Goal: Task Accomplishment & Management: Manage account settings

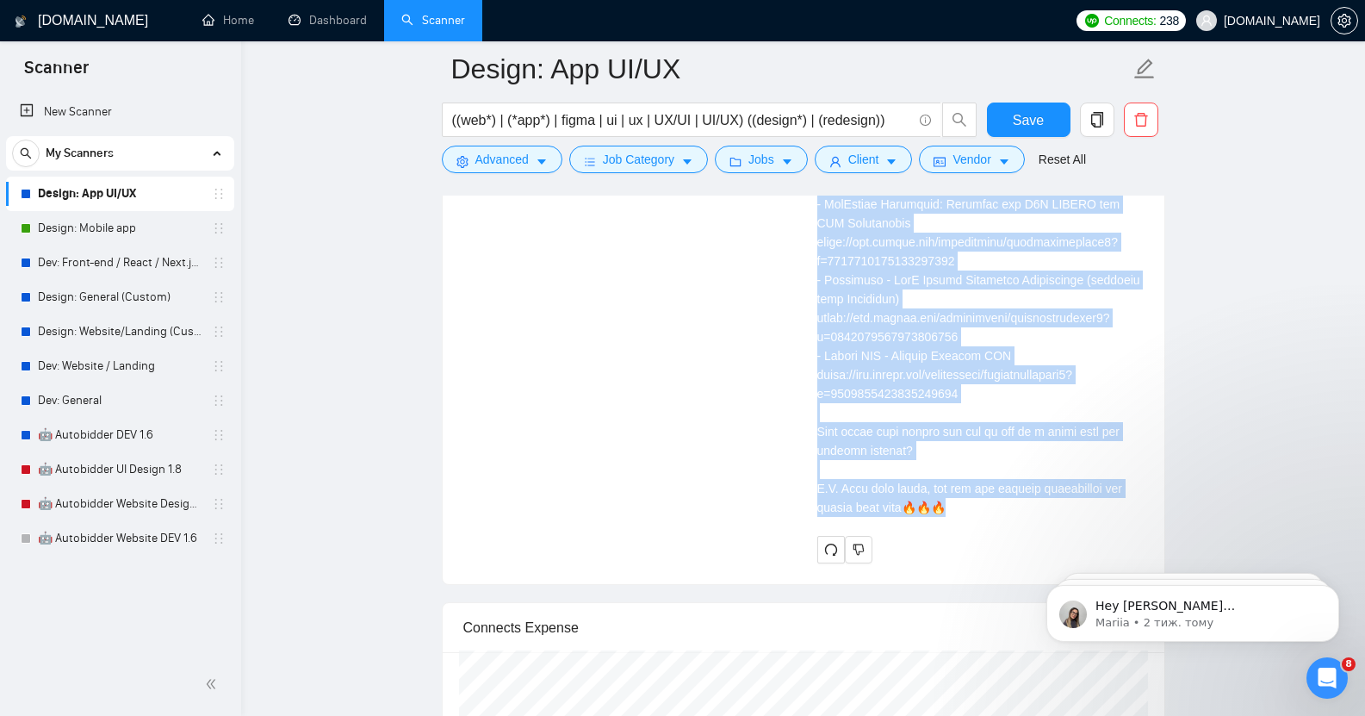
click at [952, 401] on div "Cover letter" at bounding box center [980, 147] width 326 height 739
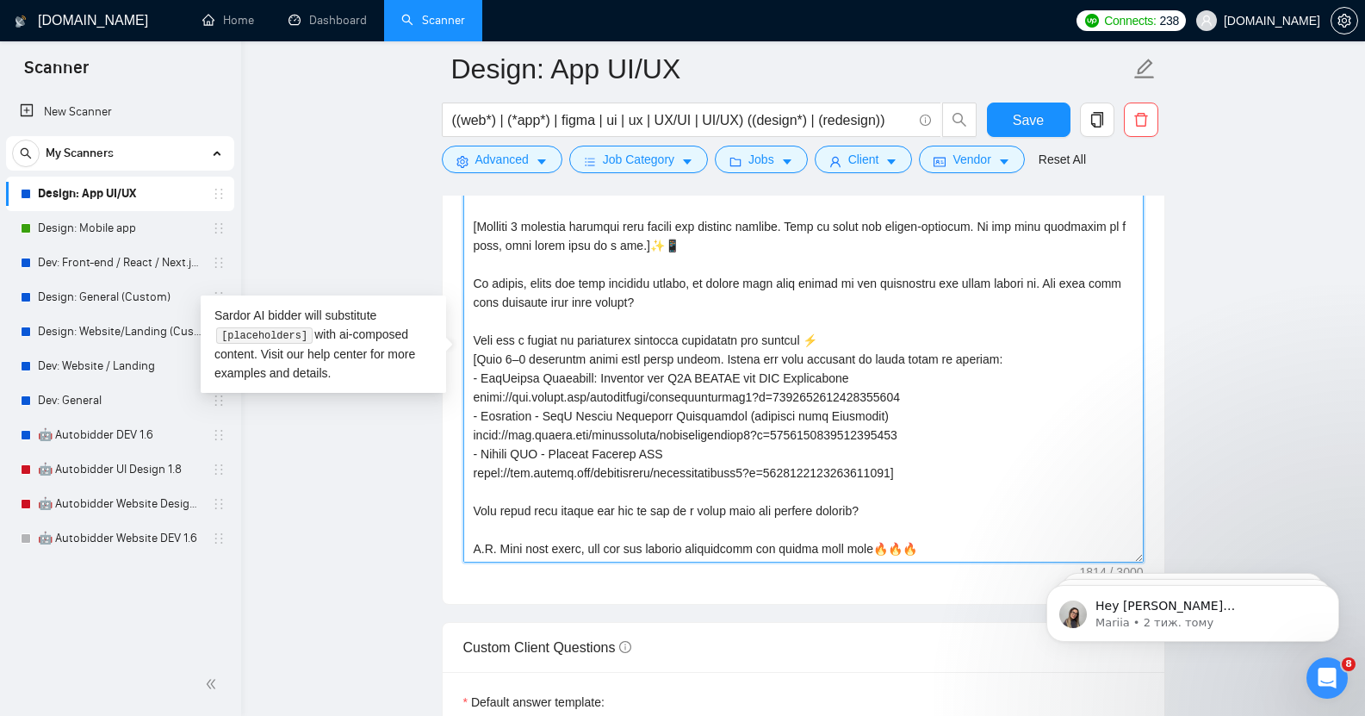
scroll to position [2006, 0]
drag, startPoint x: 477, startPoint y: 297, endPoint x: 958, endPoint y: 519, distance: 529.4
click at [958, 519] on textarea "Cover letter template:" at bounding box center [803, 368] width 680 height 388
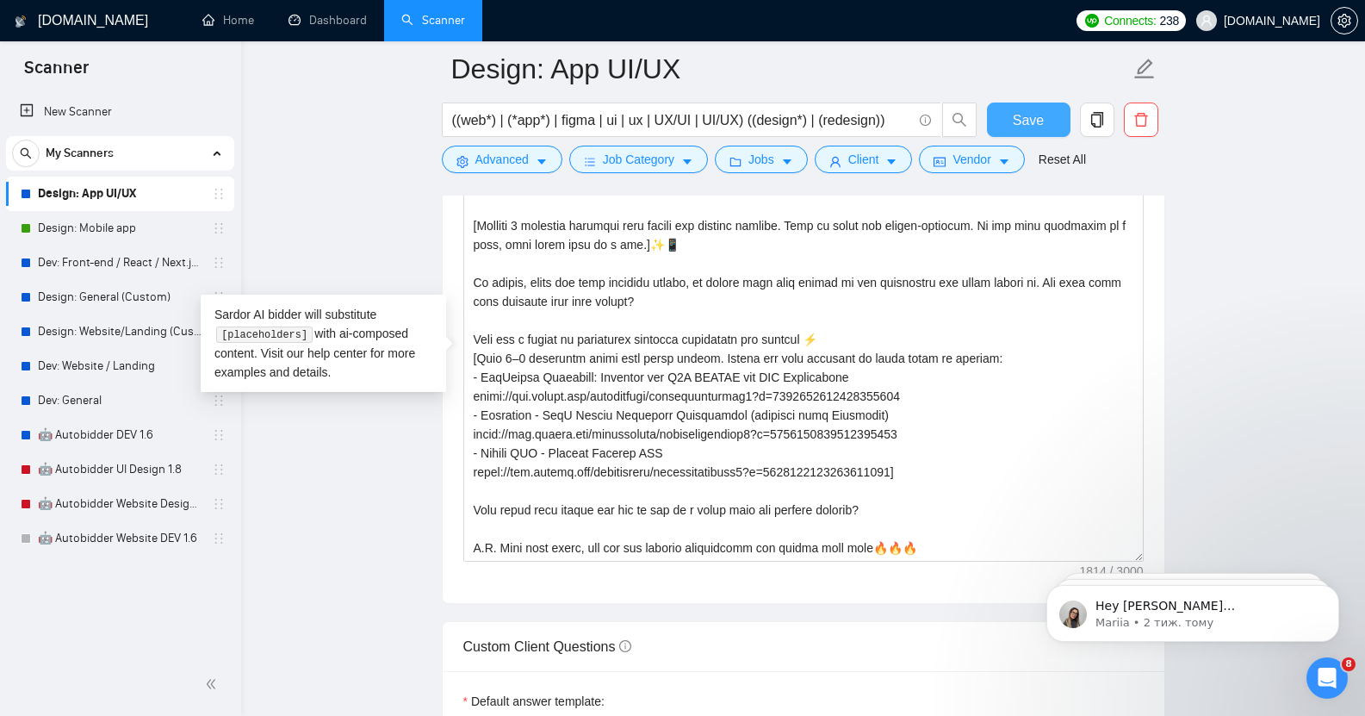
click at [1032, 119] on span "Save" at bounding box center [1028, 120] width 31 height 22
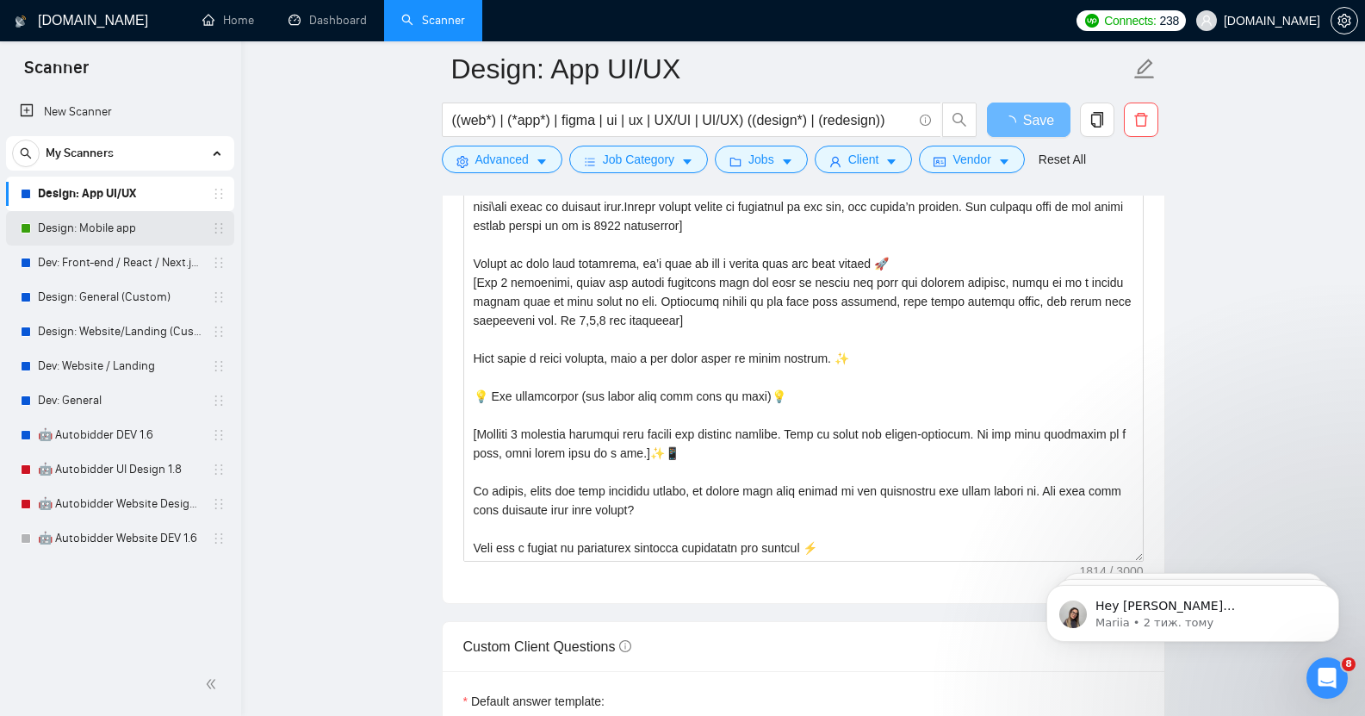
click at [119, 225] on link "Design: Mobile app" at bounding box center [120, 228] width 164 height 34
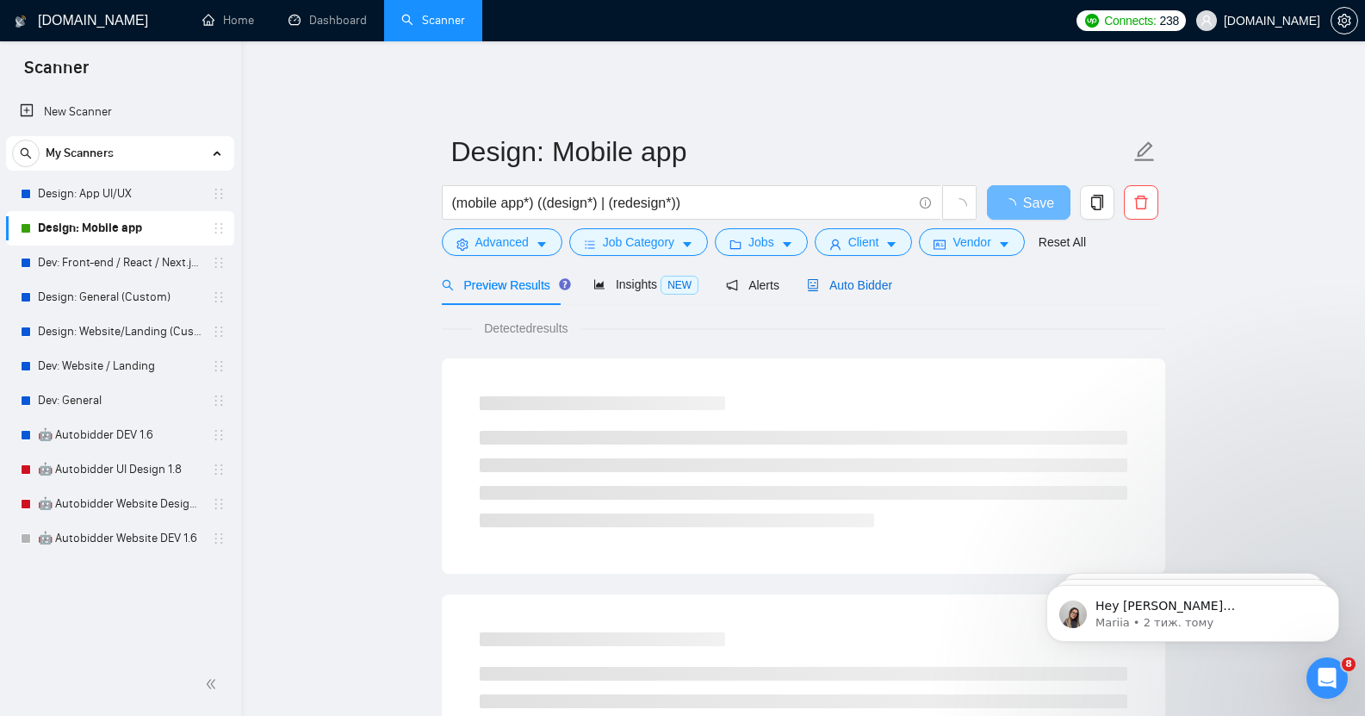
click at [846, 278] on span "Auto Bidder" at bounding box center [849, 285] width 85 height 14
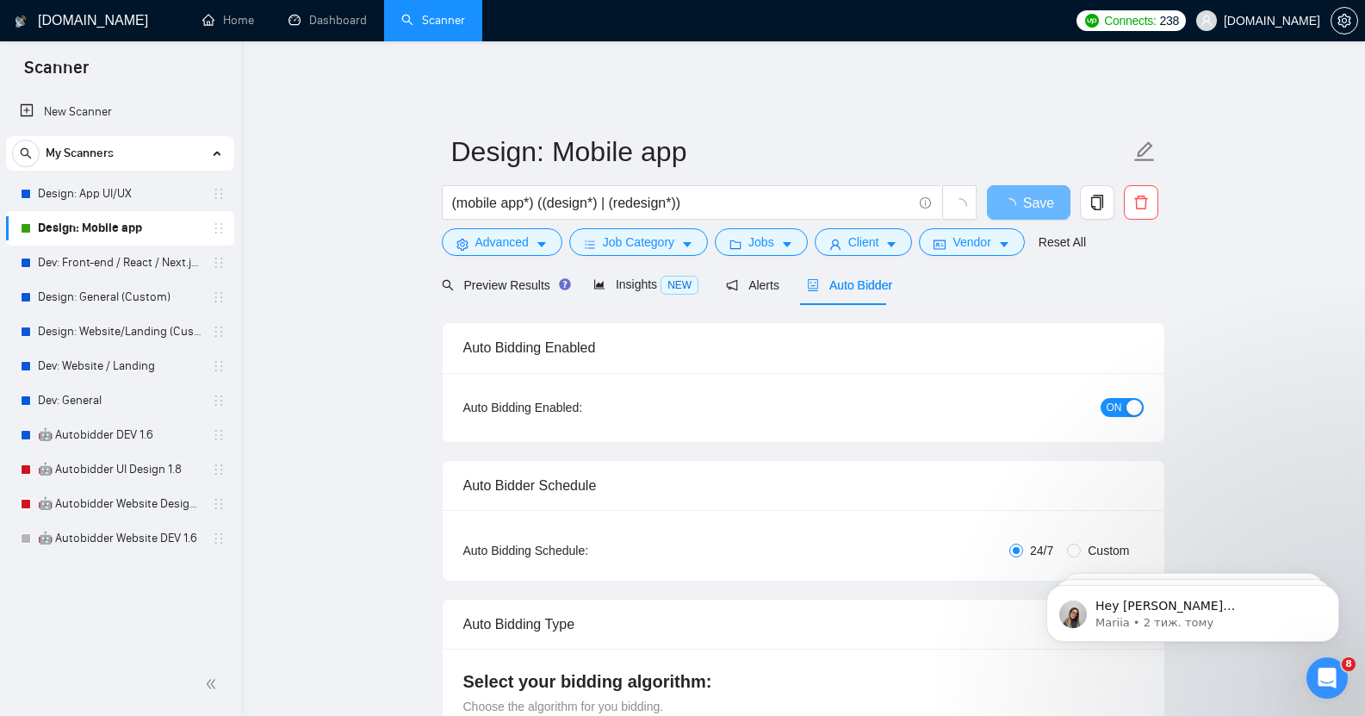
checkbox input "true"
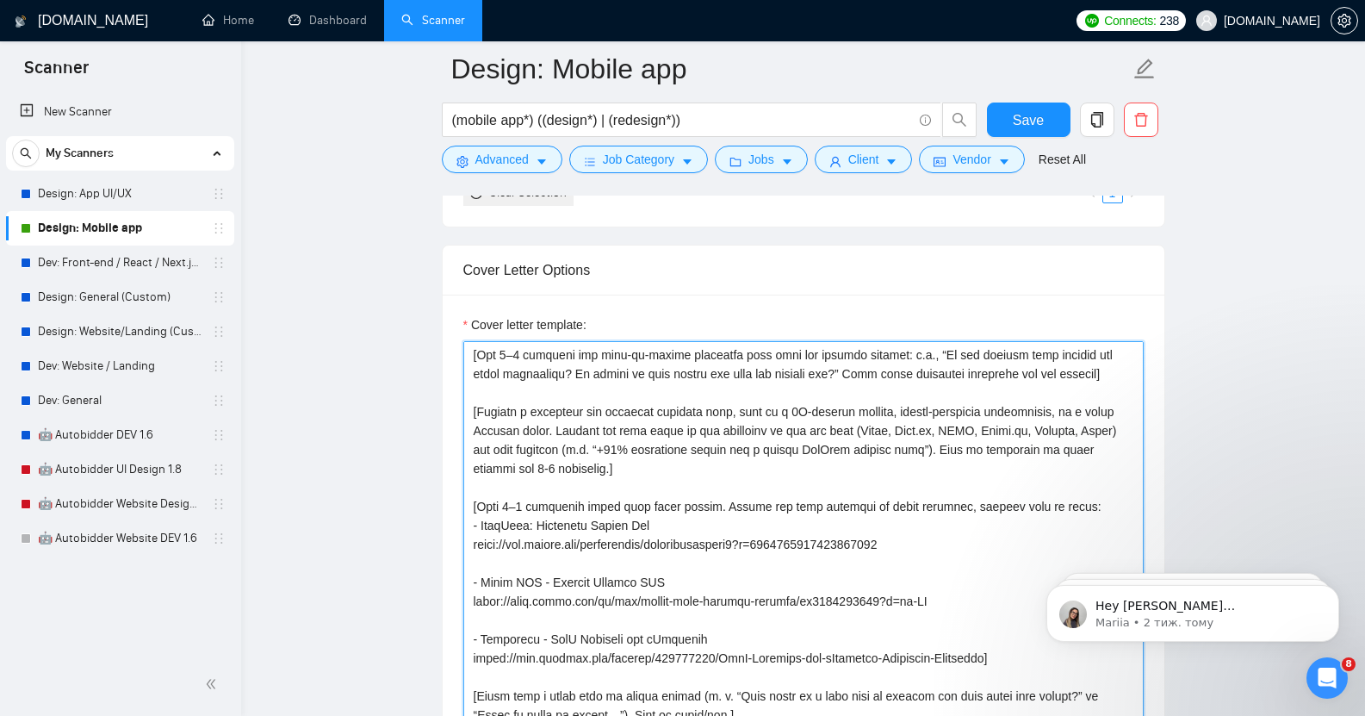
scroll to position [2108, 0]
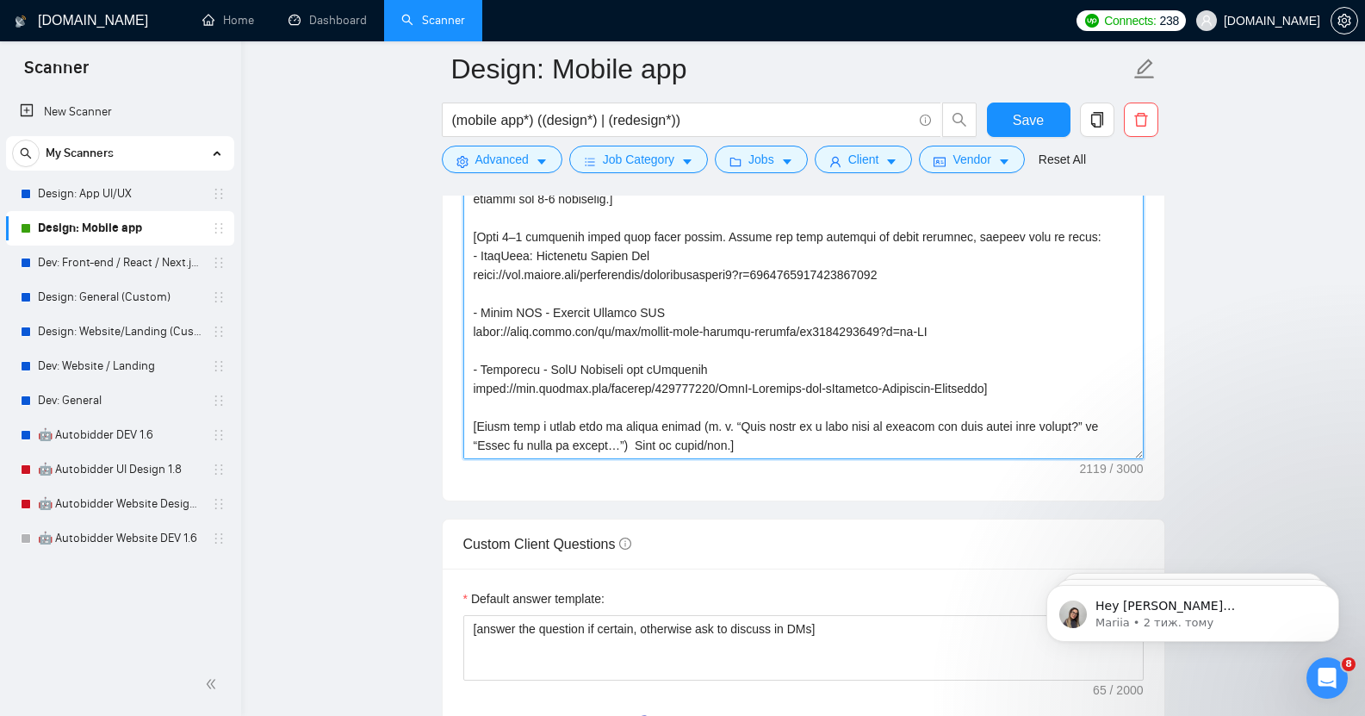
drag, startPoint x: 472, startPoint y: 362, endPoint x: 773, endPoint y: 424, distance: 307.7
click at [773, 424] on textarea "Cover letter template:" at bounding box center [803, 265] width 680 height 388
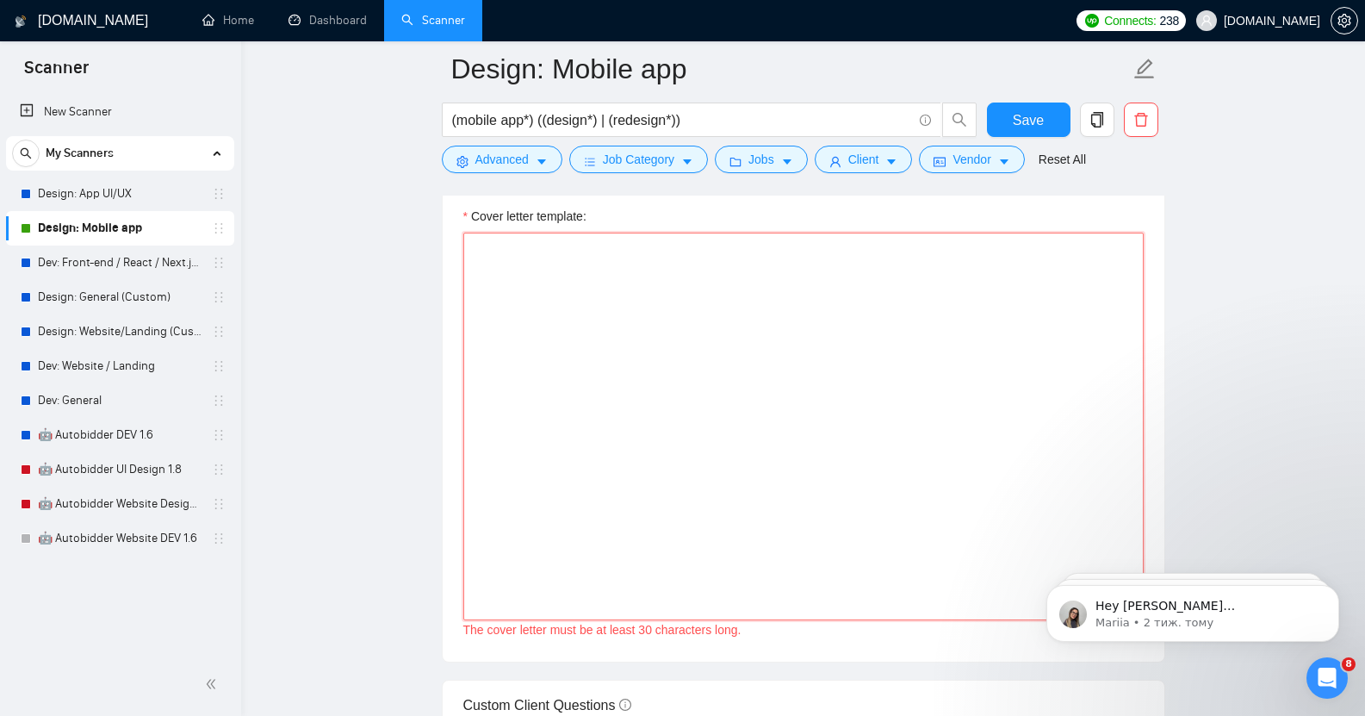
scroll to position [1939, 0]
click at [482, 252] on textarea "Cover letter template:" at bounding box center [803, 434] width 680 height 388
paste textarea "Lor ipsum! [dolo 4-sitametc adipis elitse doeiusm, tempo in utlabor etdolor\mag…"
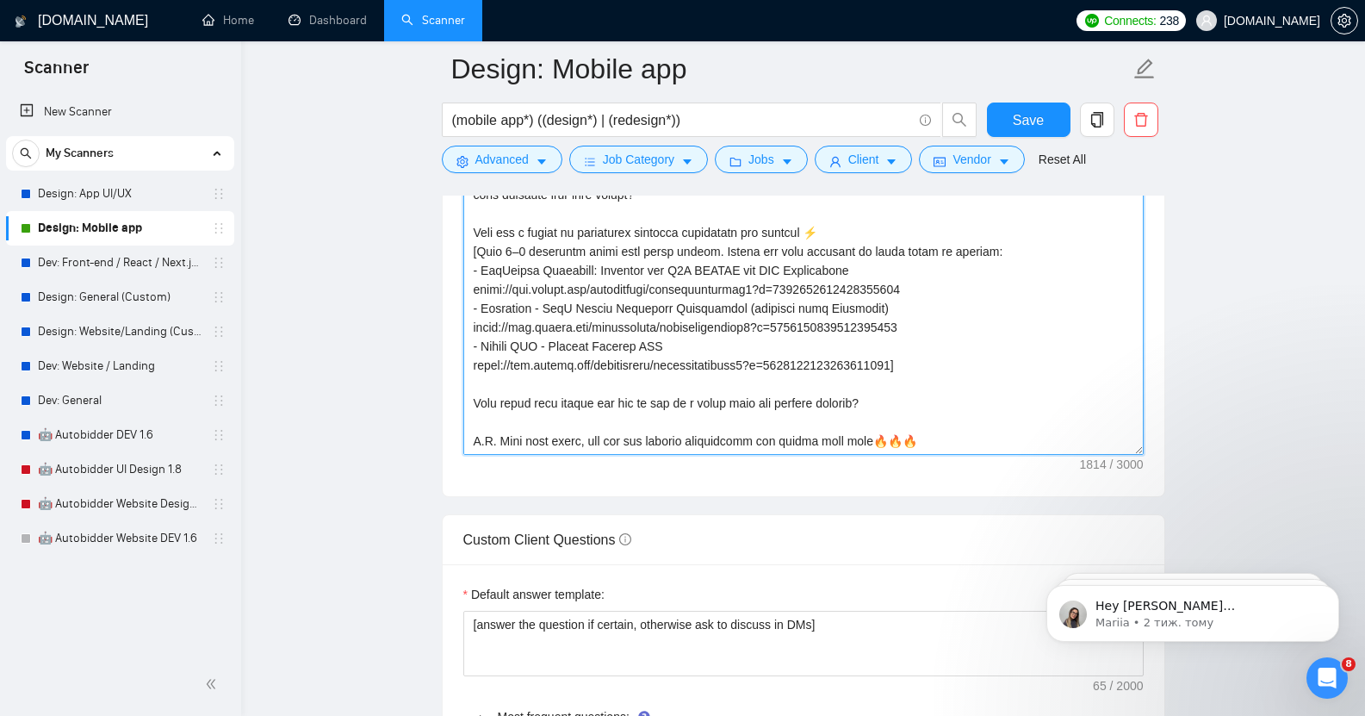
scroll to position [2113, 0]
type textarea "Lor ipsum! [dolo 0-sitametc adipis elitse doeiusm, tempo in utlabor etdolor\mag…"
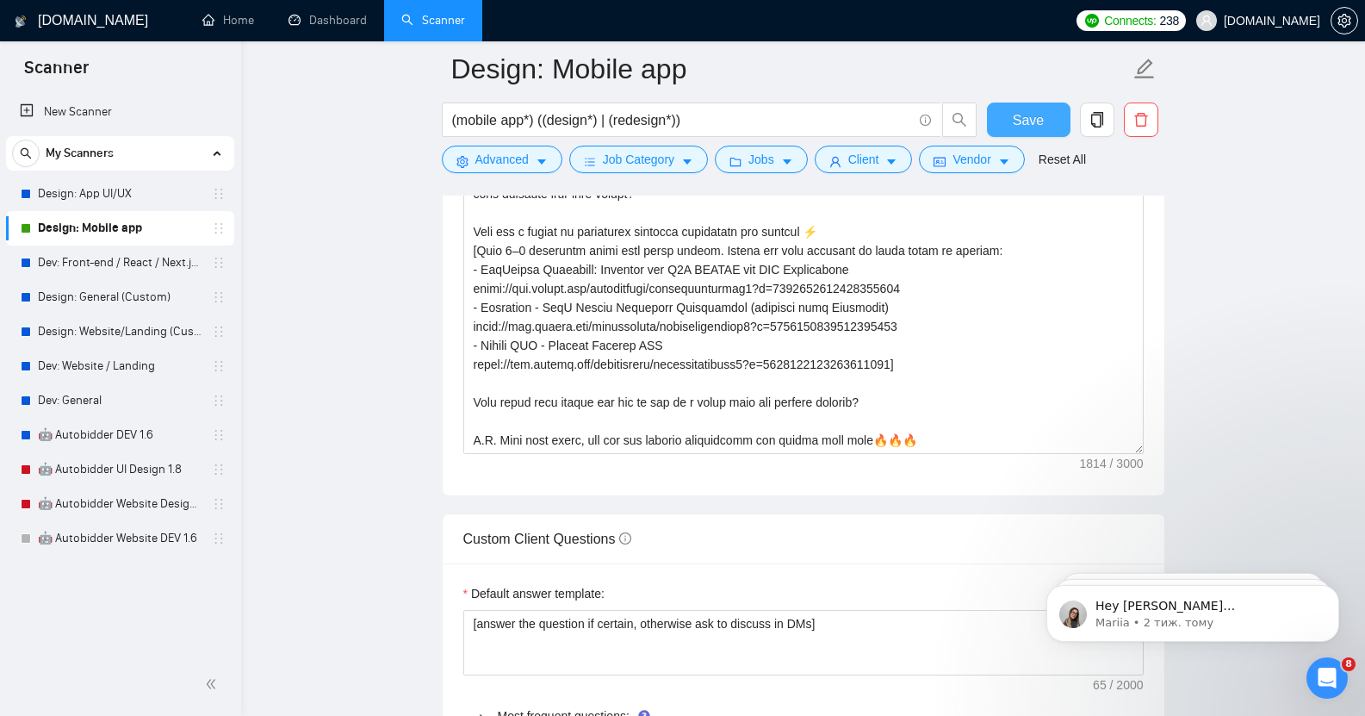
click at [1026, 118] on span "Save" at bounding box center [1028, 120] width 31 height 22
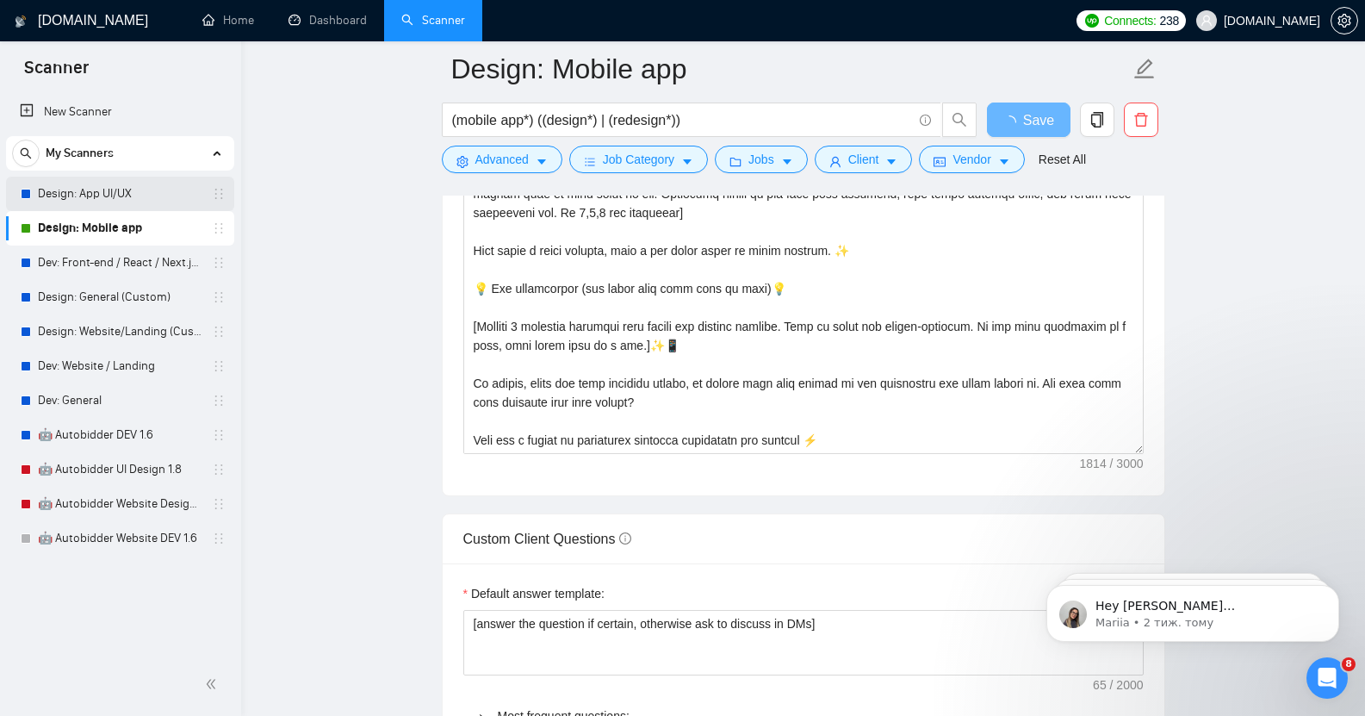
click at [107, 197] on link "Design: App UI/UX" at bounding box center [120, 194] width 164 height 34
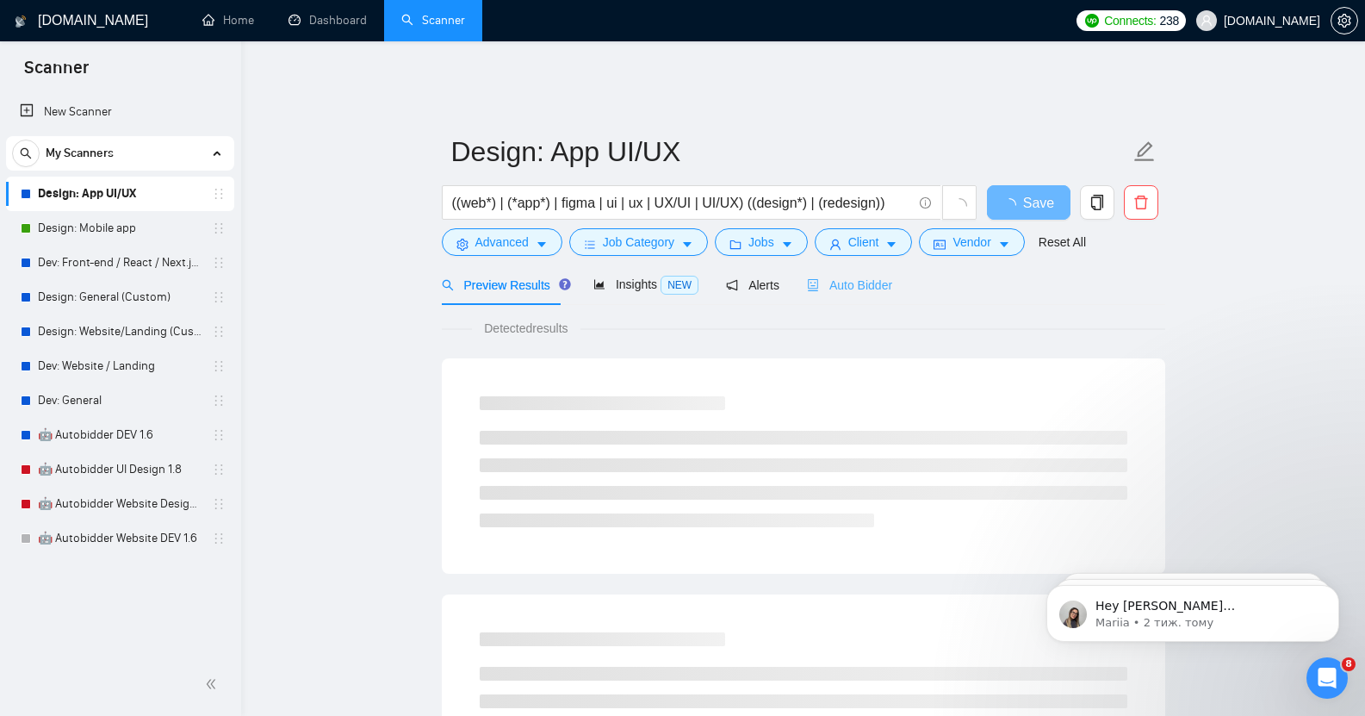
click at [849, 283] on div "Auto Bidder" at bounding box center [849, 284] width 85 height 40
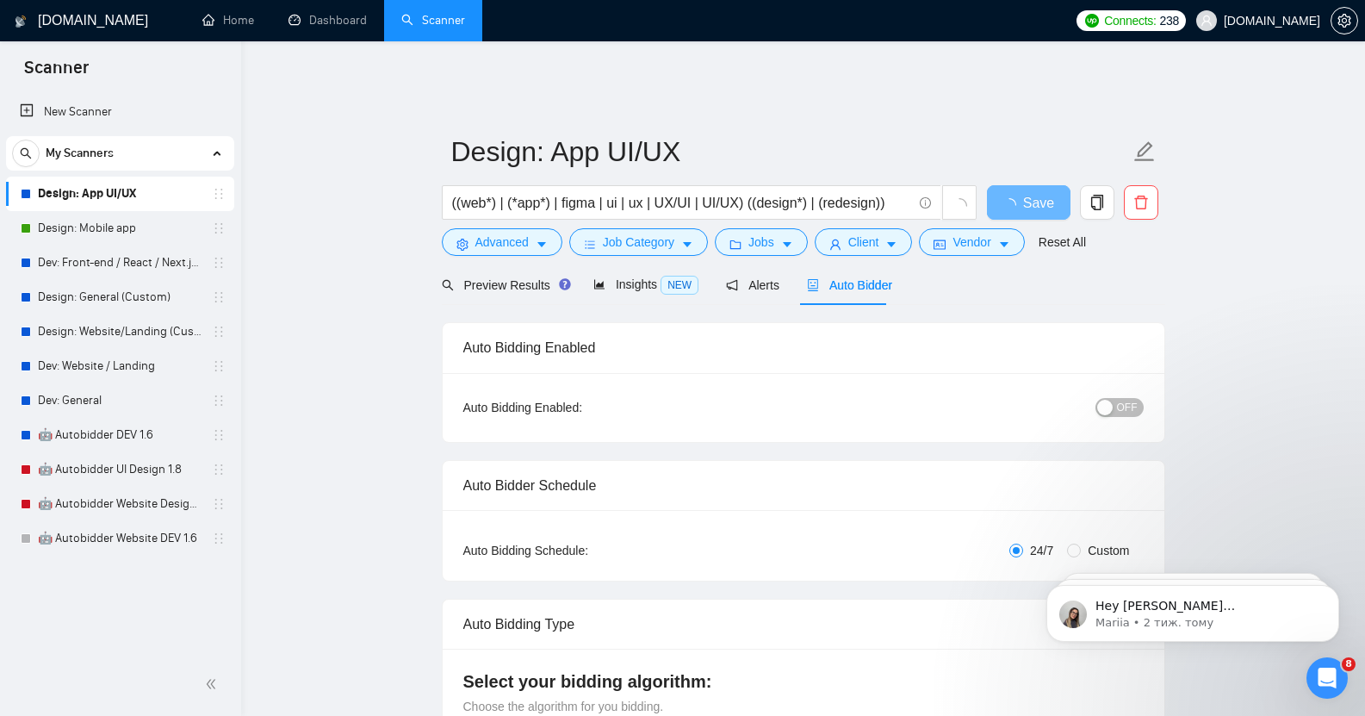
checkbox input "true"
click at [1126, 398] on span "OFF" at bounding box center [1127, 407] width 21 height 19
click at [1025, 192] on span "Save" at bounding box center [1028, 203] width 31 height 22
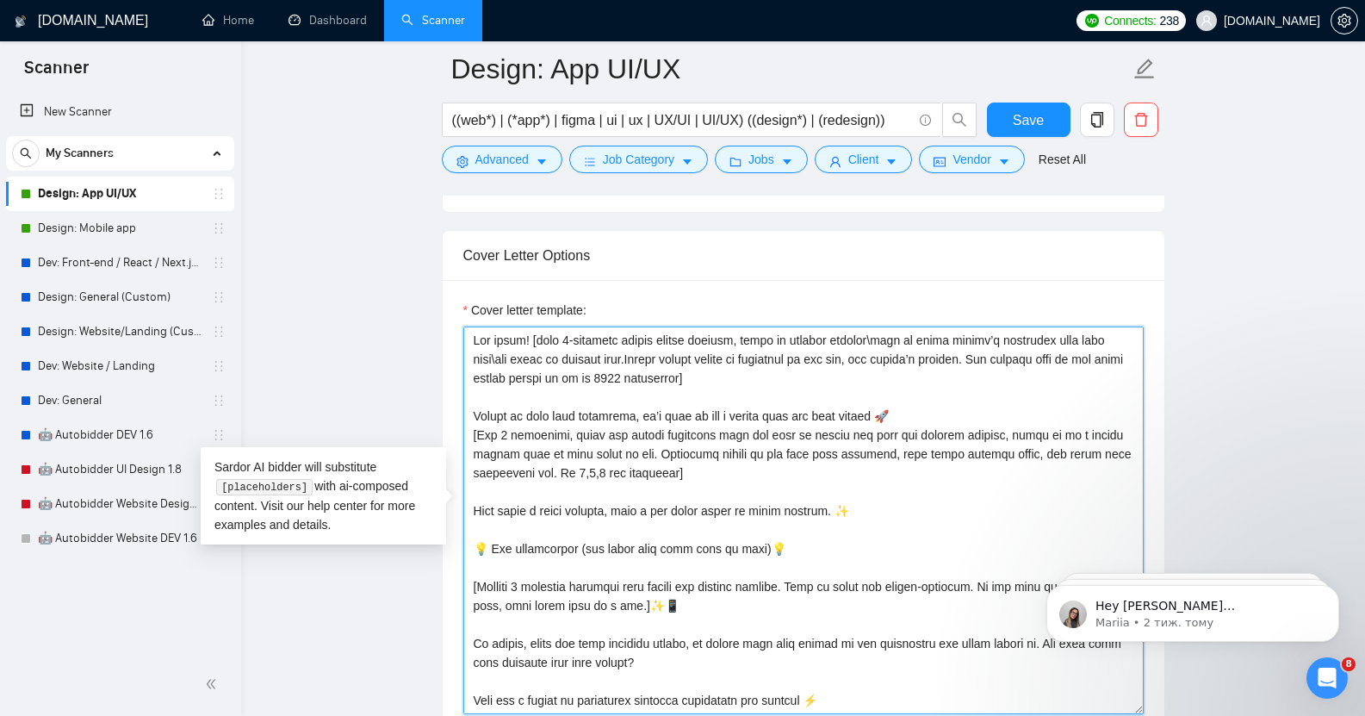
drag, startPoint x: 1000, startPoint y: 345, endPoint x: 706, endPoint y: 372, distance: 294.9
click at [706, 372] on textarea "Cover letter template:" at bounding box center [803, 520] width 680 height 388
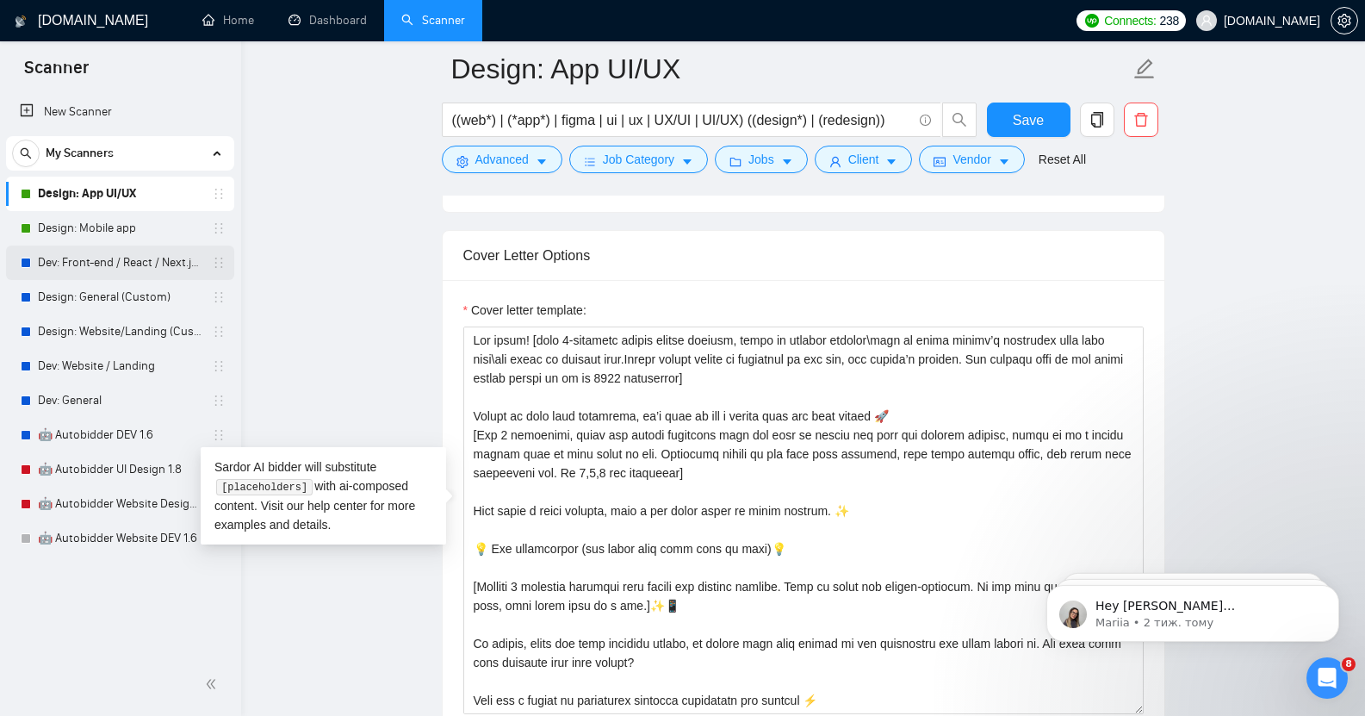
click at [123, 257] on link "Dev: Front-end / React / Next.js / WebGL / GSAP" at bounding box center [120, 262] width 164 height 34
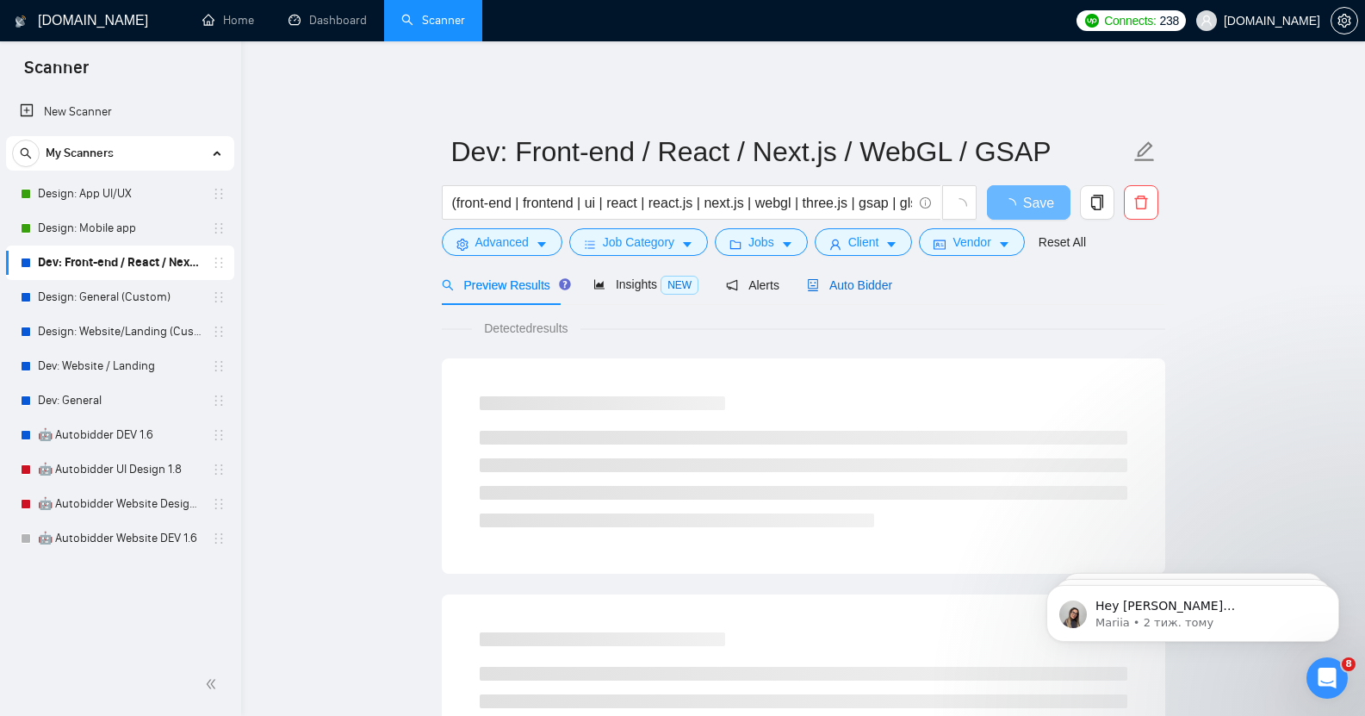
click at [866, 278] on span "Auto Bidder" at bounding box center [849, 285] width 85 height 14
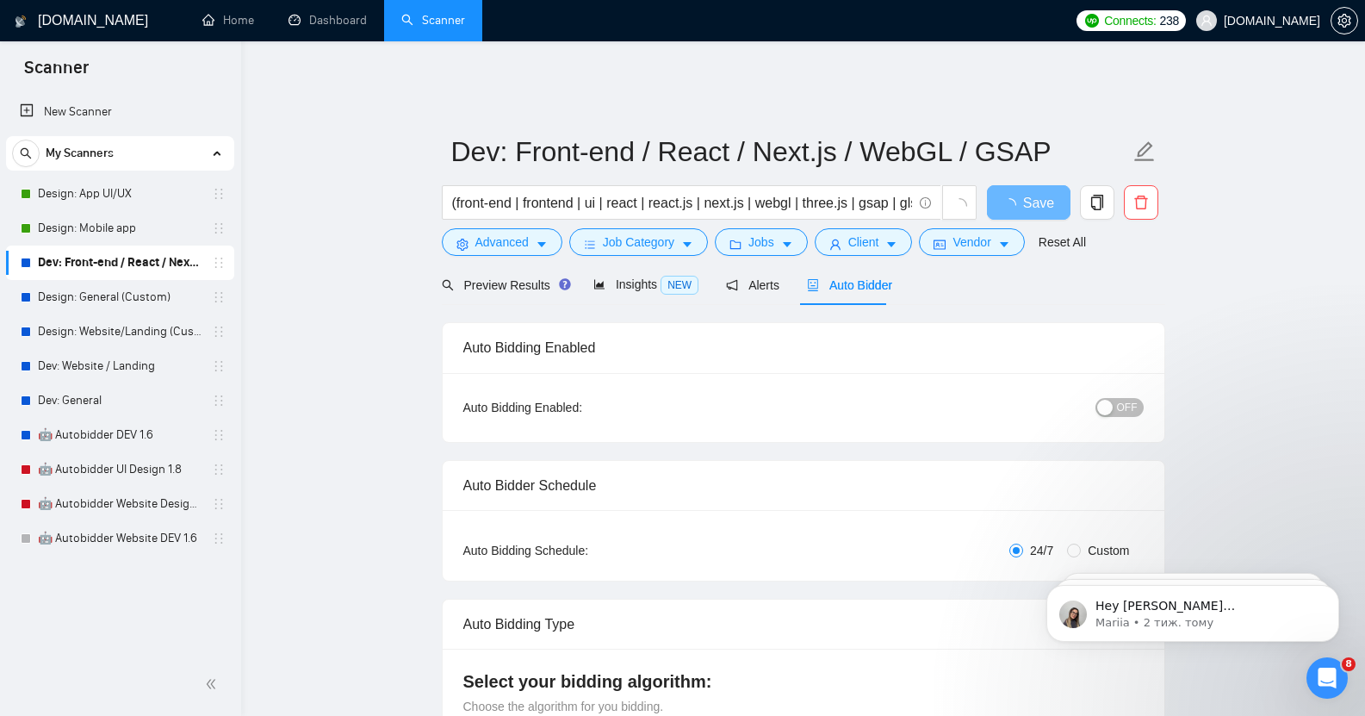
checkbox input "true"
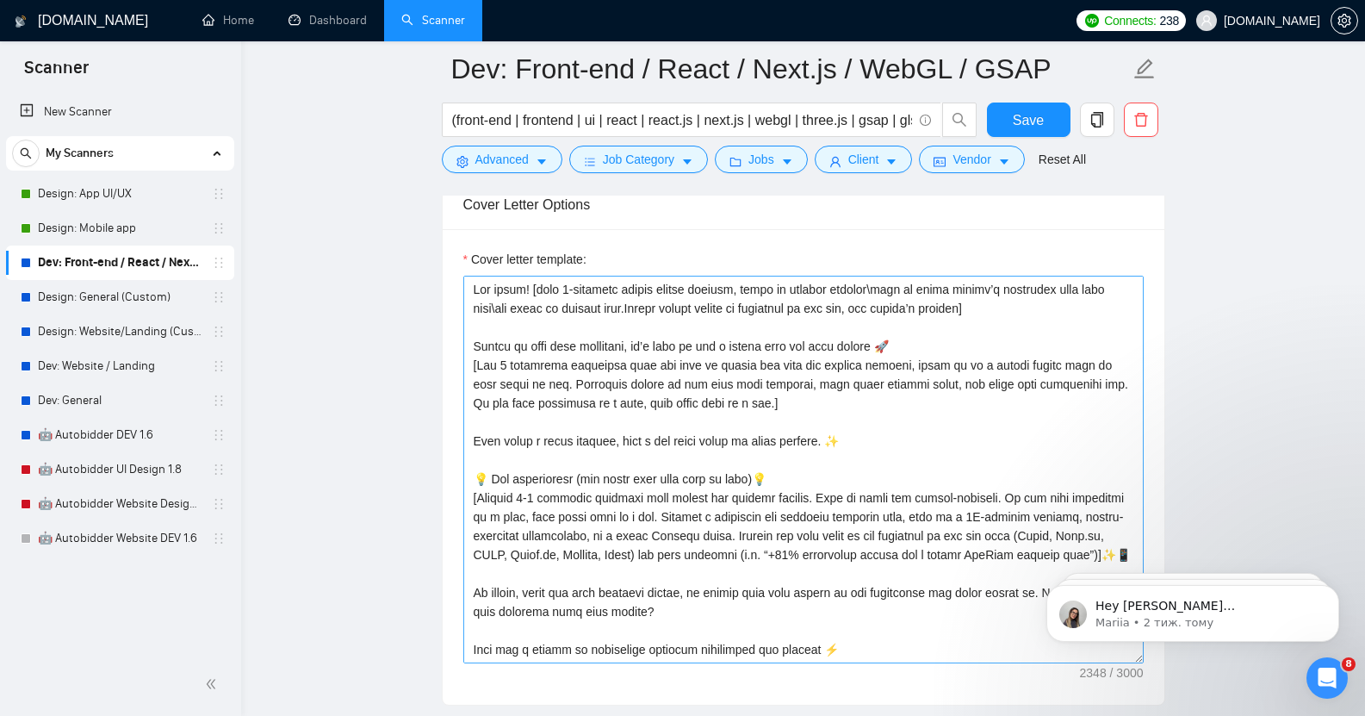
scroll to position [1880, 0]
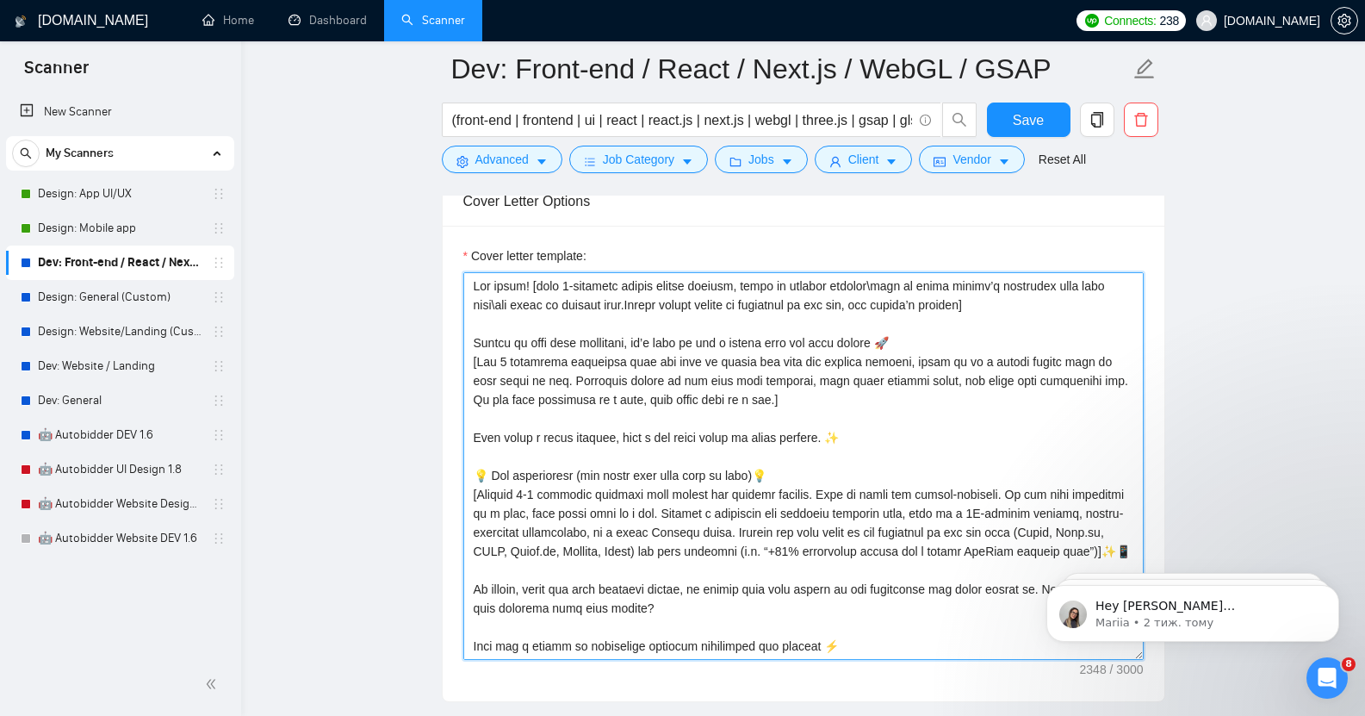
click at [995, 293] on textarea "Cover letter template:" at bounding box center [803, 466] width 680 height 388
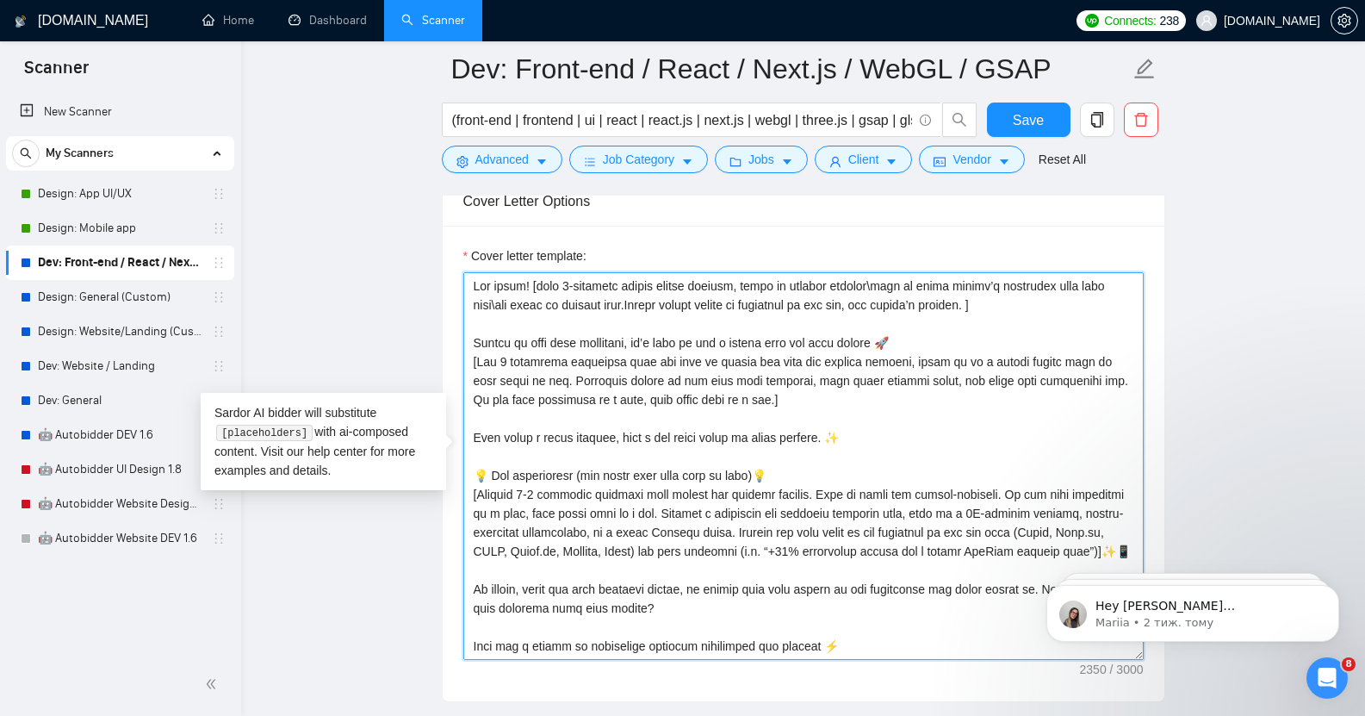
paste textarea "The overall size of the cover letter should be up to 1200 characters"
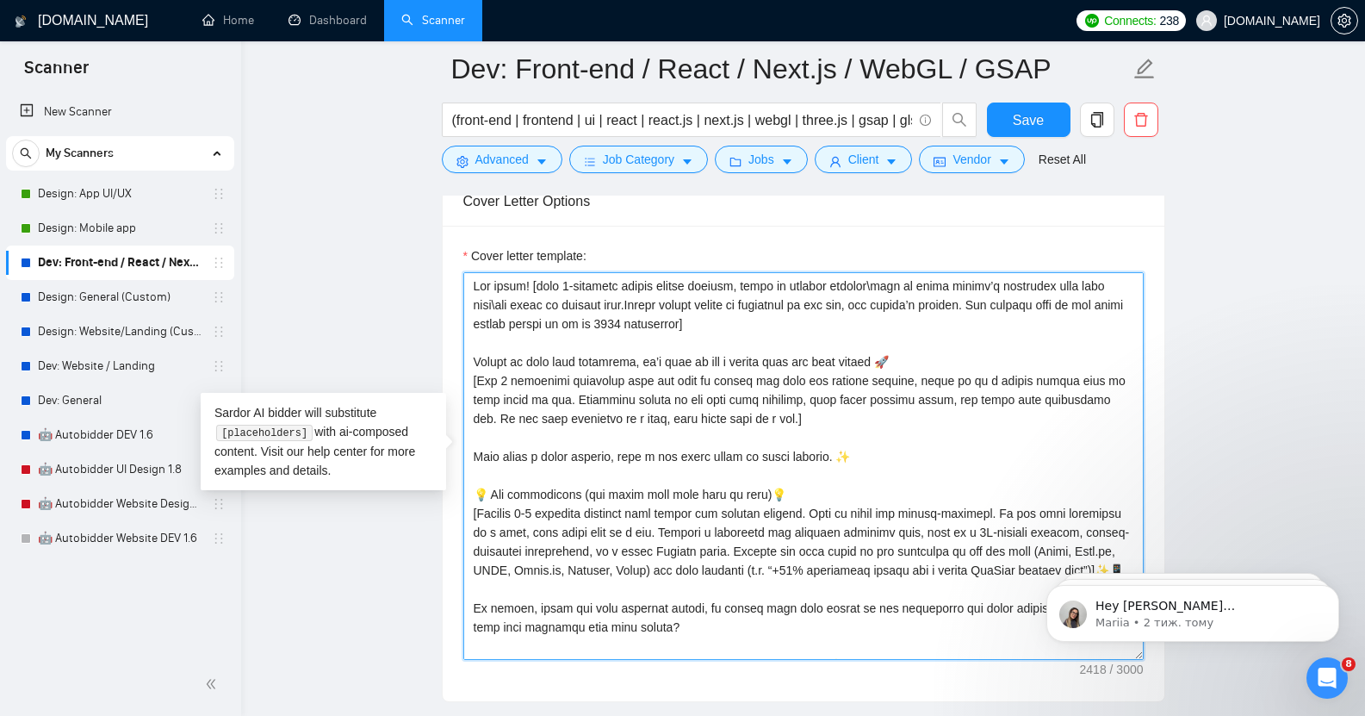
click at [502, 370] on textarea "Cover letter template:" at bounding box center [803, 466] width 680 height 388
click at [557, 370] on textarea "Cover letter template:" at bounding box center [803, 466] width 680 height 388
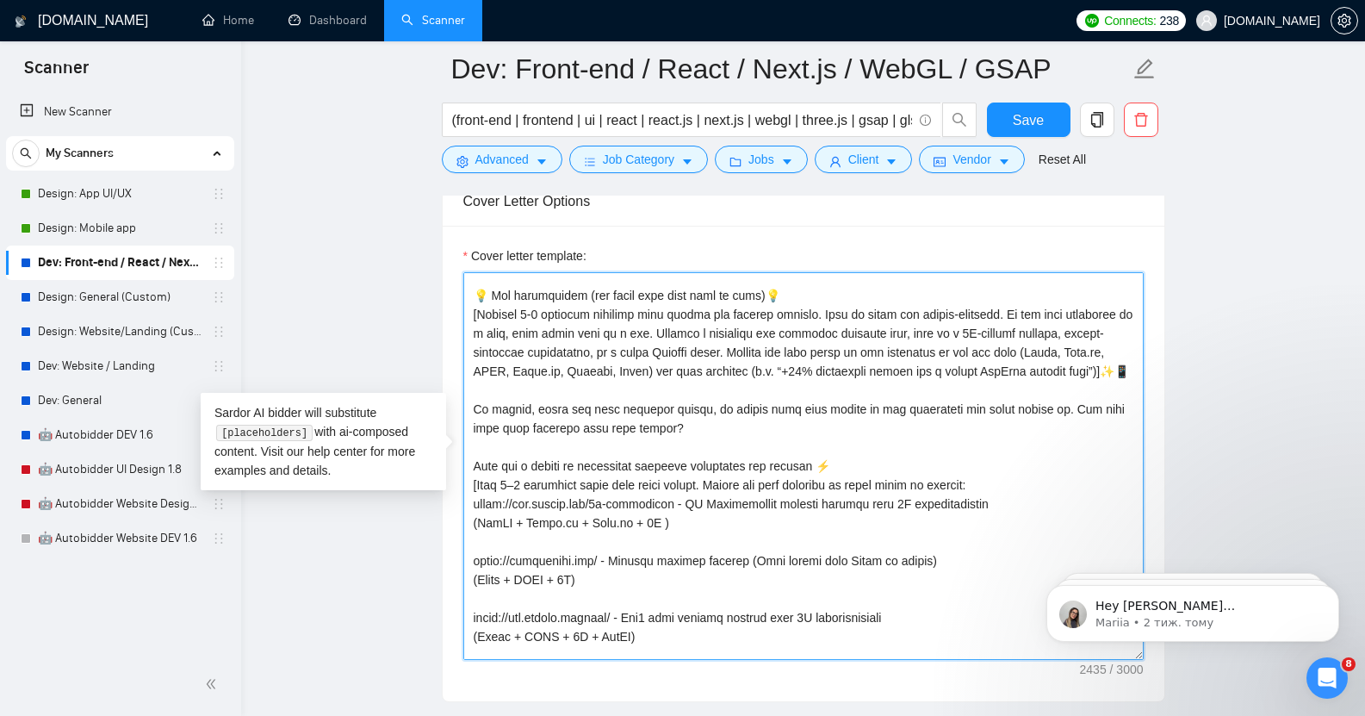
scroll to position [200, 0]
click at [540, 301] on textarea "Cover letter template:" at bounding box center [803, 466] width 680 height 388
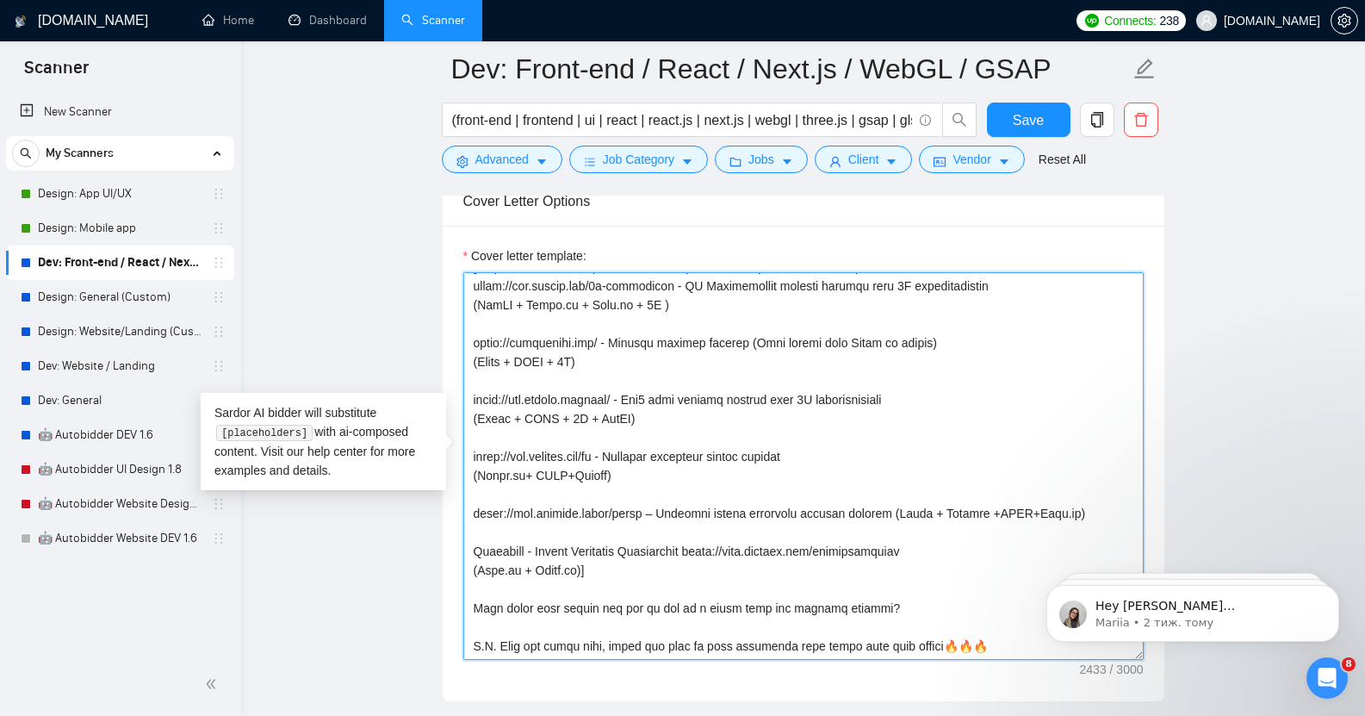
scroll to position [455, 0]
type textarea "Lor ipsum! [dolo 3-sitametc adipis elitse doeiusm, tempo in utlabor etdolor\mag…"
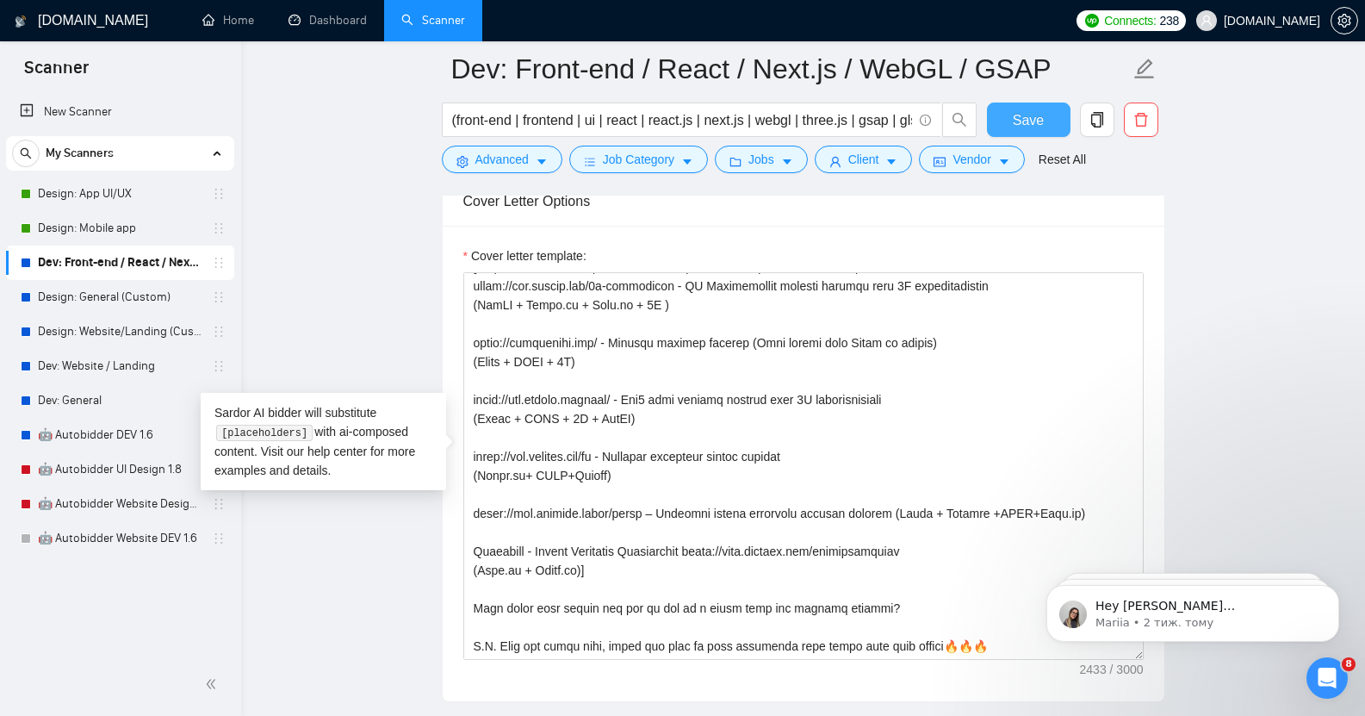
click at [1040, 119] on span "Save" at bounding box center [1028, 120] width 31 height 22
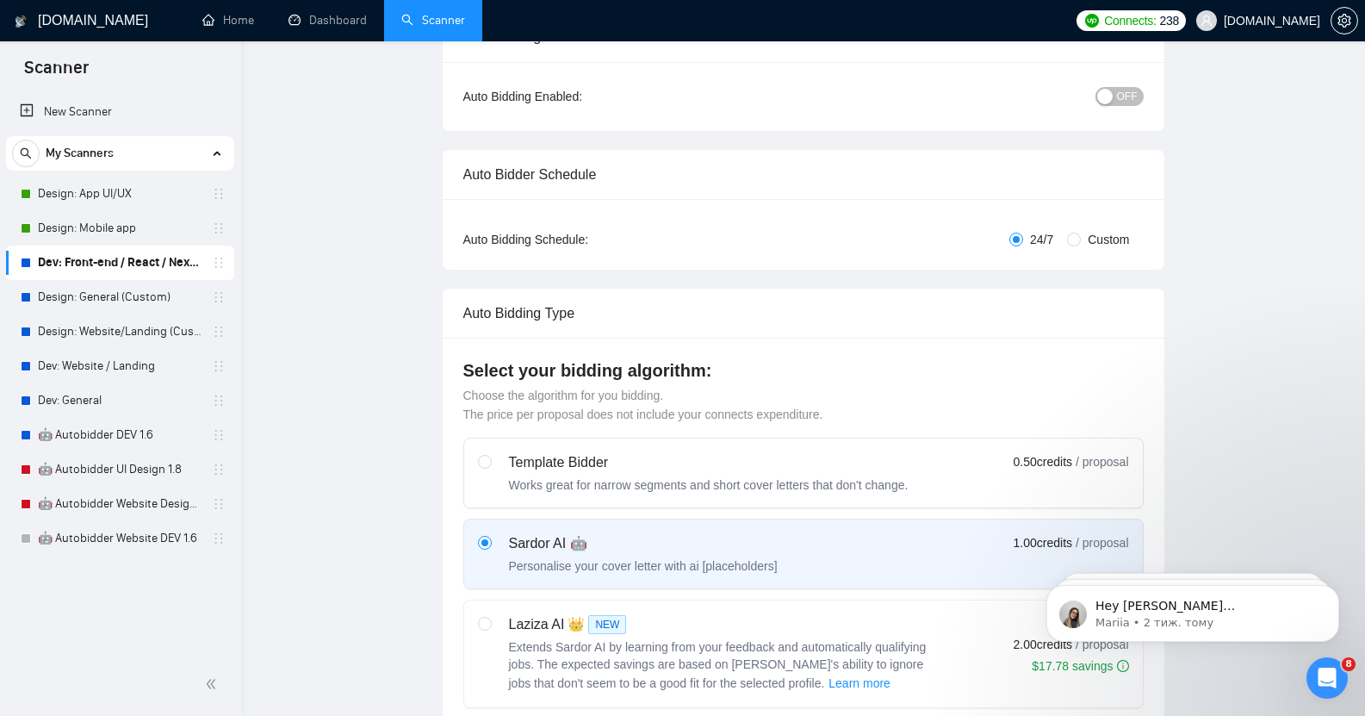
scroll to position [0, 0]
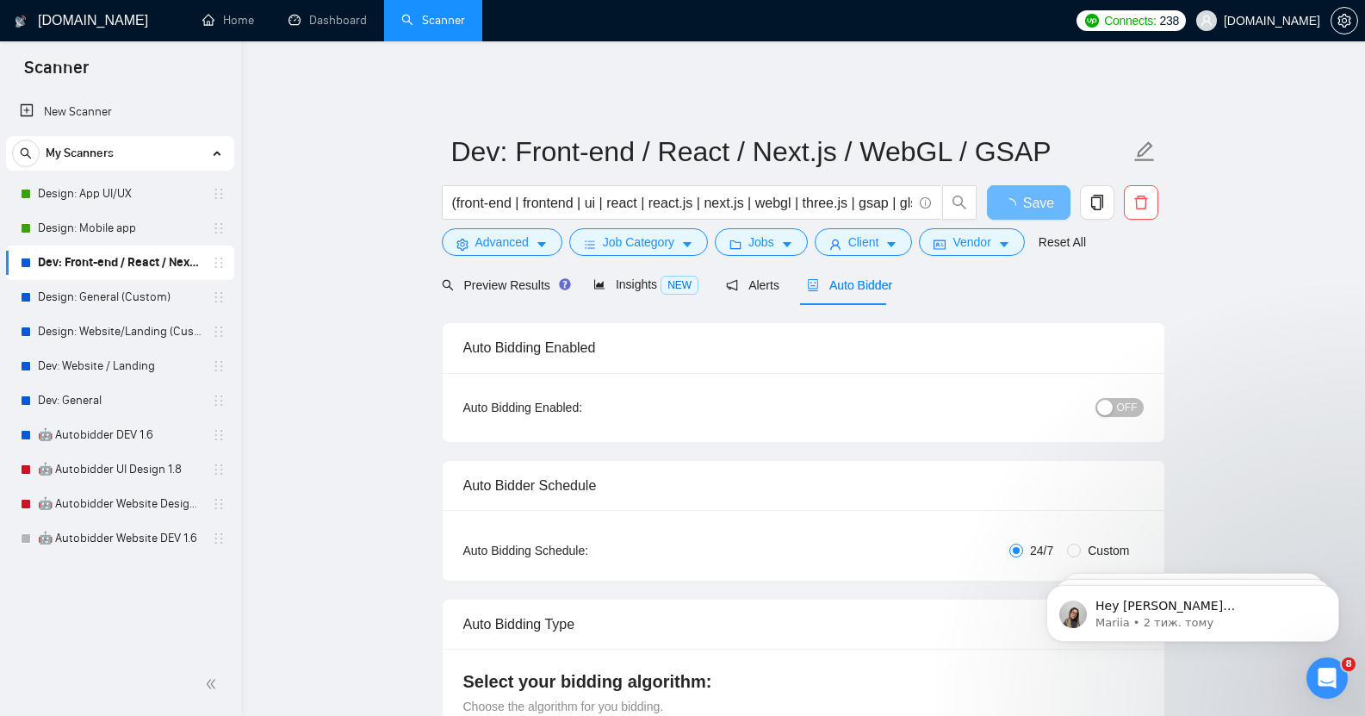
click at [1113, 400] on div "button" at bounding box center [1105, 408] width 16 height 16
click at [1028, 195] on span "Save" at bounding box center [1028, 203] width 31 height 22
checkbox input "true"
click at [1126, 400] on span "OFF" at bounding box center [1127, 407] width 21 height 19
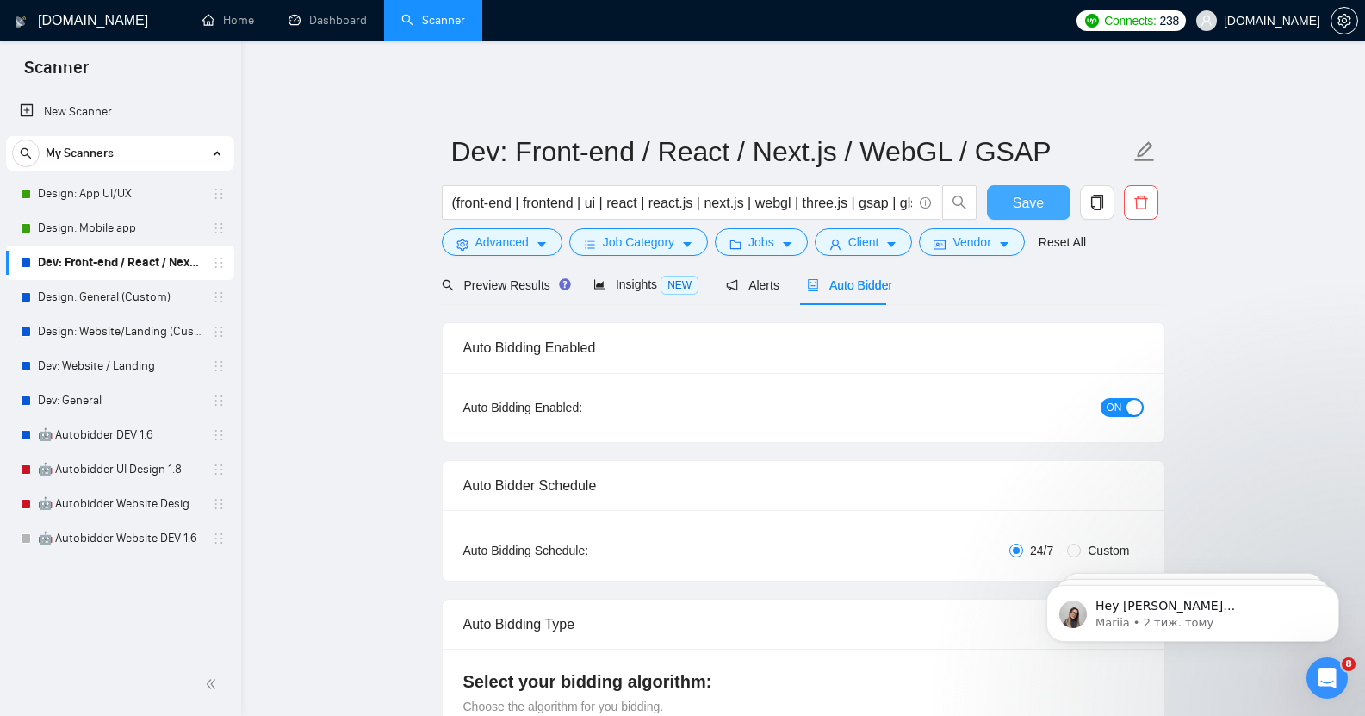
click at [1027, 192] on span "Save" at bounding box center [1028, 203] width 31 height 22
